Goal: Task Accomplishment & Management: Manage account settings

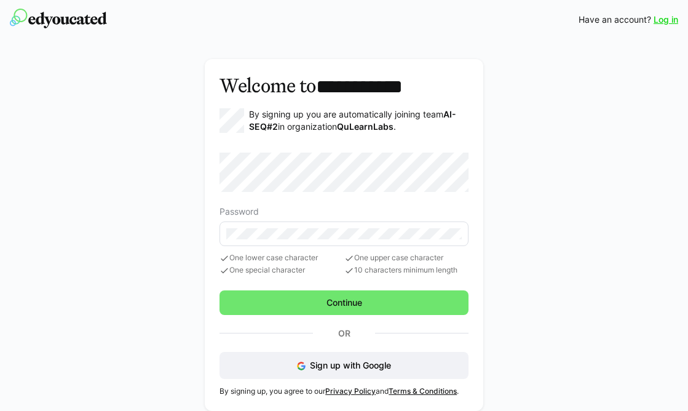
scroll to position [7, 0]
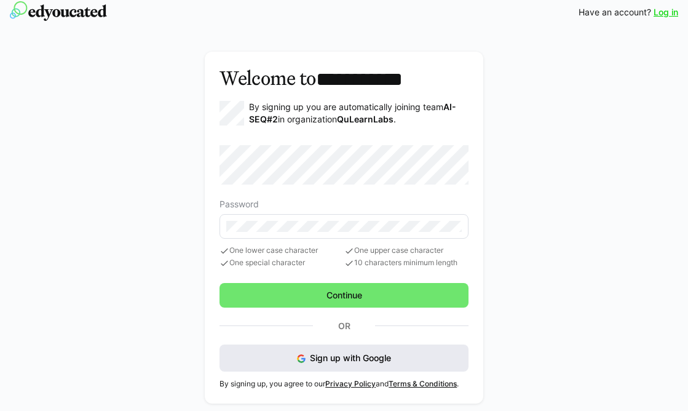
click at [379, 360] on span "Sign up with Google" at bounding box center [350, 357] width 81 height 10
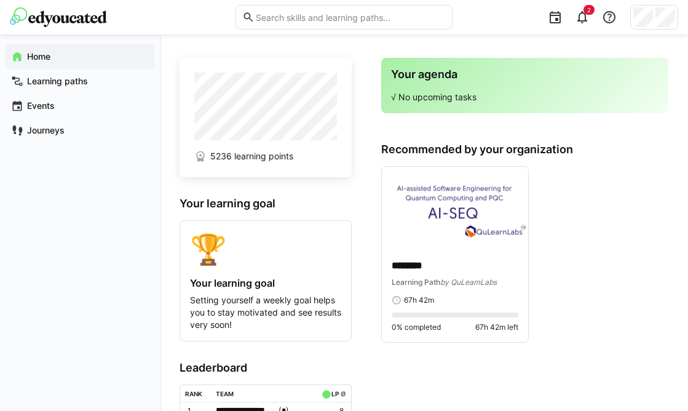
click at [0, 0] on app-navigation-label "Home" at bounding box center [0, 0] width 0 height 0
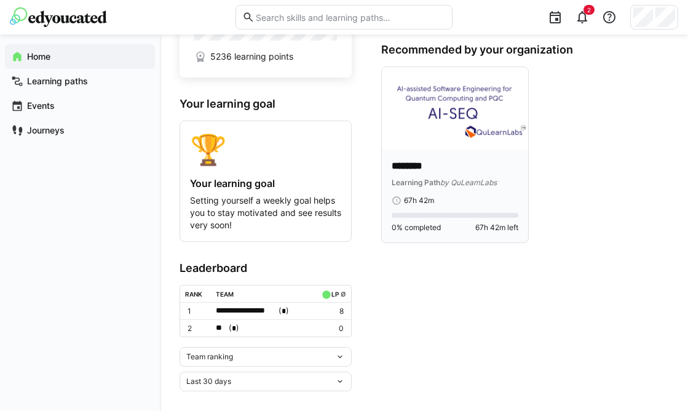
click at [439, 146] on img at bounding box center [455, 108] width 146 height 82
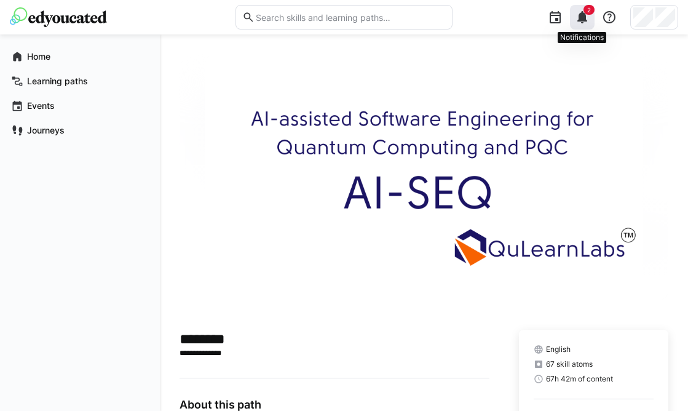
click at [591, 6] on span "2" at bounding box center [589, 10] width 11 height 10
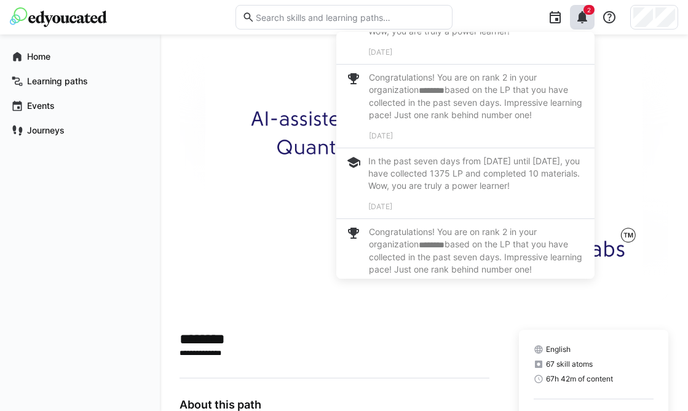
scroll to position [930, 0]
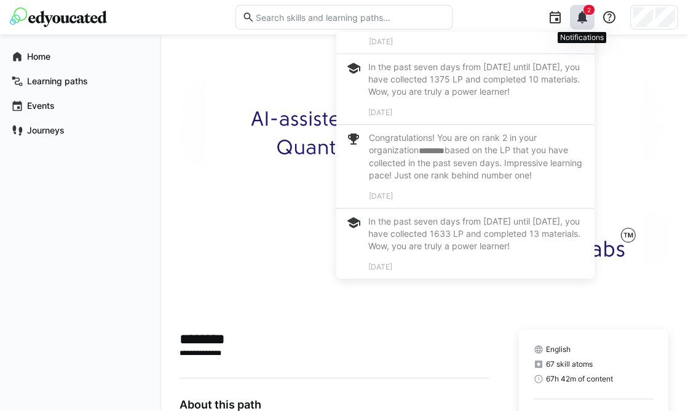
click at [587, 15] on eds-icon at bounding box center [582, 17] width 15 height 15
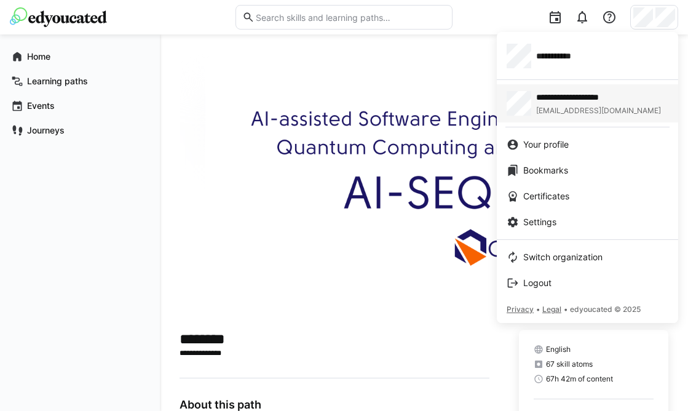
click at [544, 107] on span "[EMAIL_ADDRESS][DOMAIN_NAME]" at bounding box center [598, 111] width 125 height 10
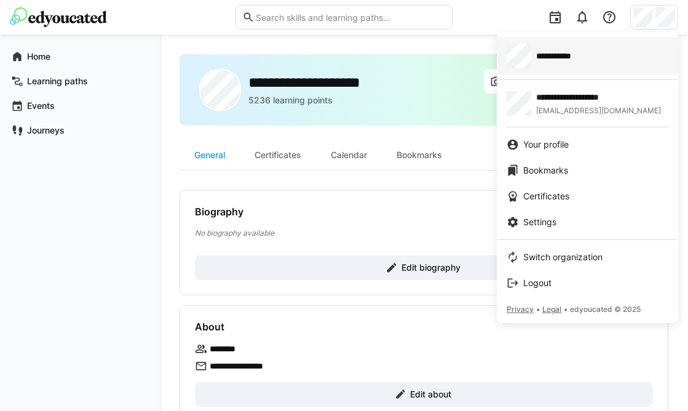
click at [547, 55] on span "**********" at bounding box center [563, 56] width 55 height 12
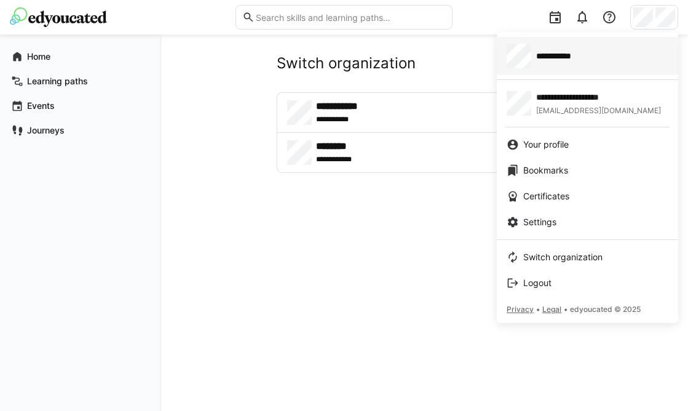
click at [575, 48] on div "**********" at bounding box center [588, 56] width 162 height 25
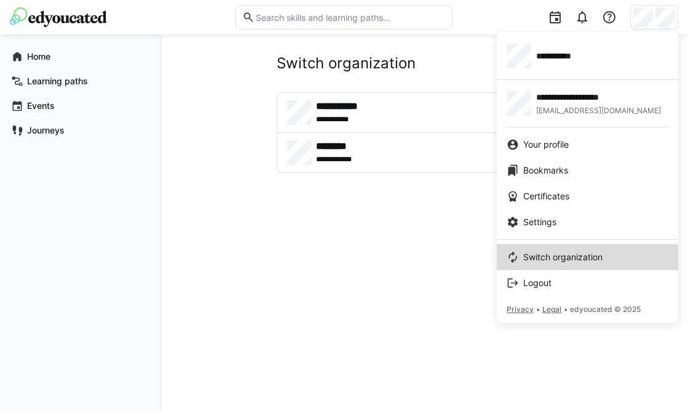
click at [527, 258] on span "Switch organization" at bounding box center [563, 257] width 79 height 12
